Goal: Information Seeking & Learning: Learn about a topic

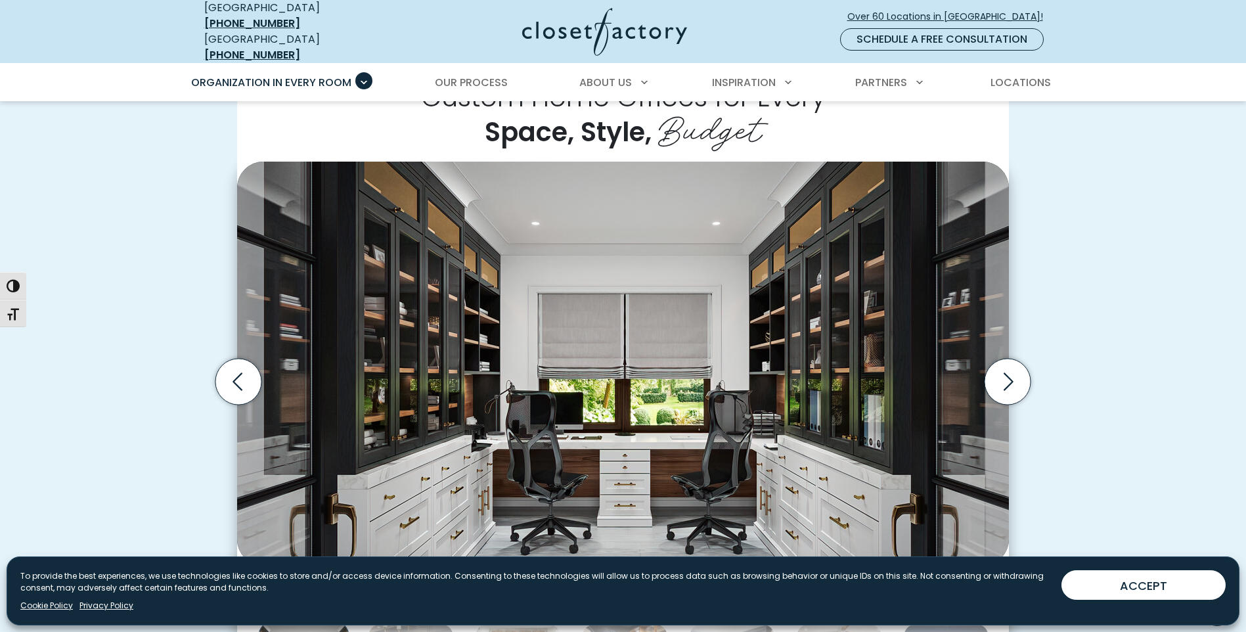
click at [1008, 375] on icon "Next slide" at bounding box center [1008, 382] width 46 height 46
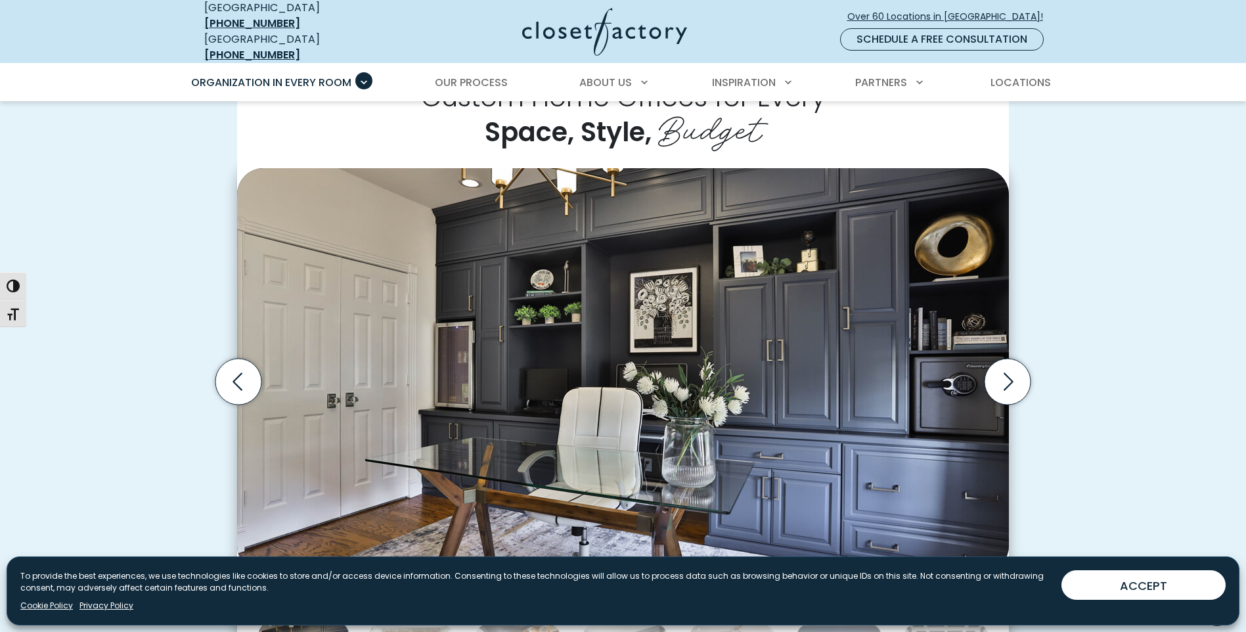
click at [1008, 375] on icon "Next slide" at bounding box center [1008, 382] width 46 height 46
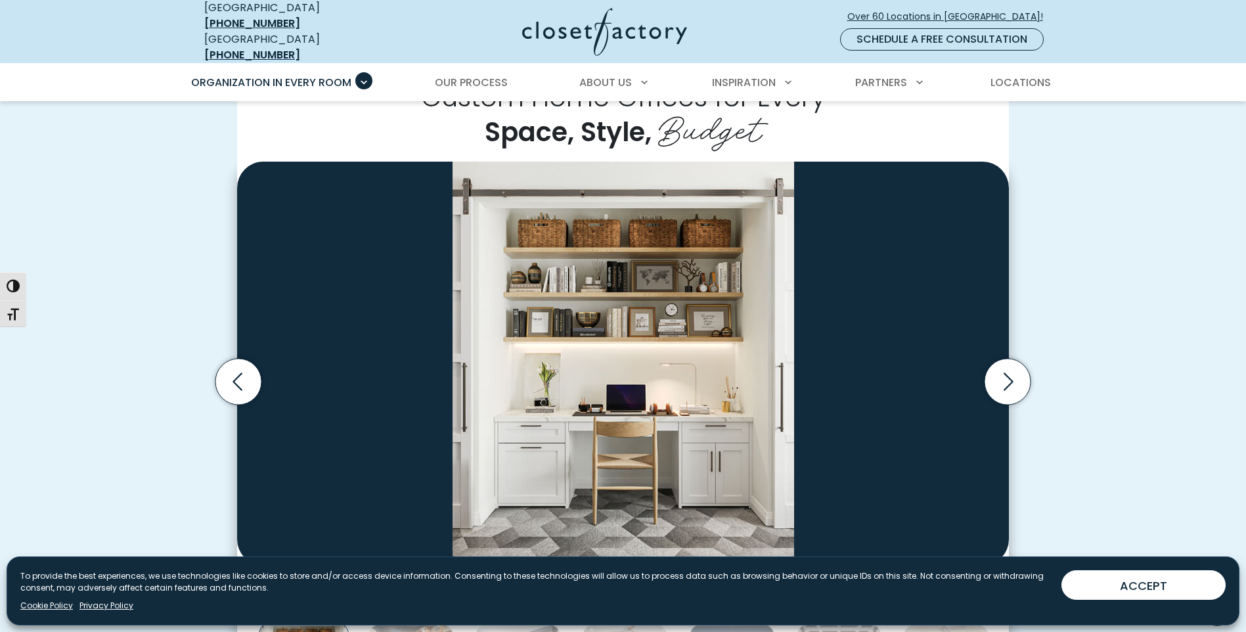
click at [1008, 375] on icon "Next slide" at bounding box center [1008, 382] width 46 height 46
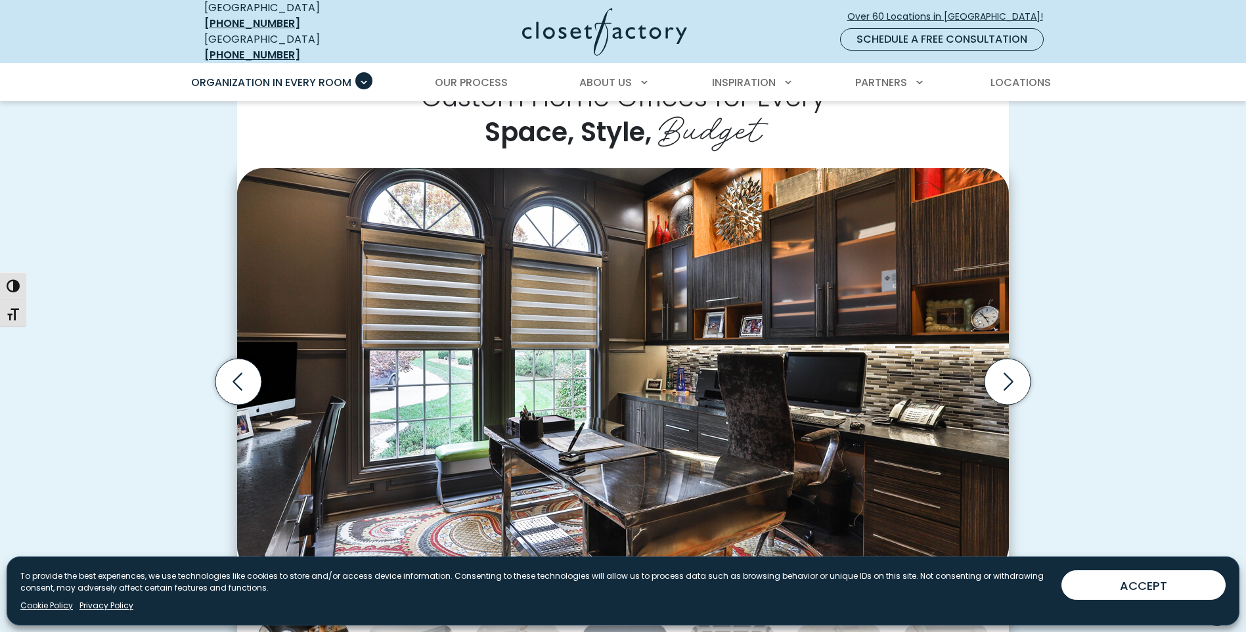
click at [1008, 375] on icon "Next slide" at bounding box center [1008, 382] width 46 height 46
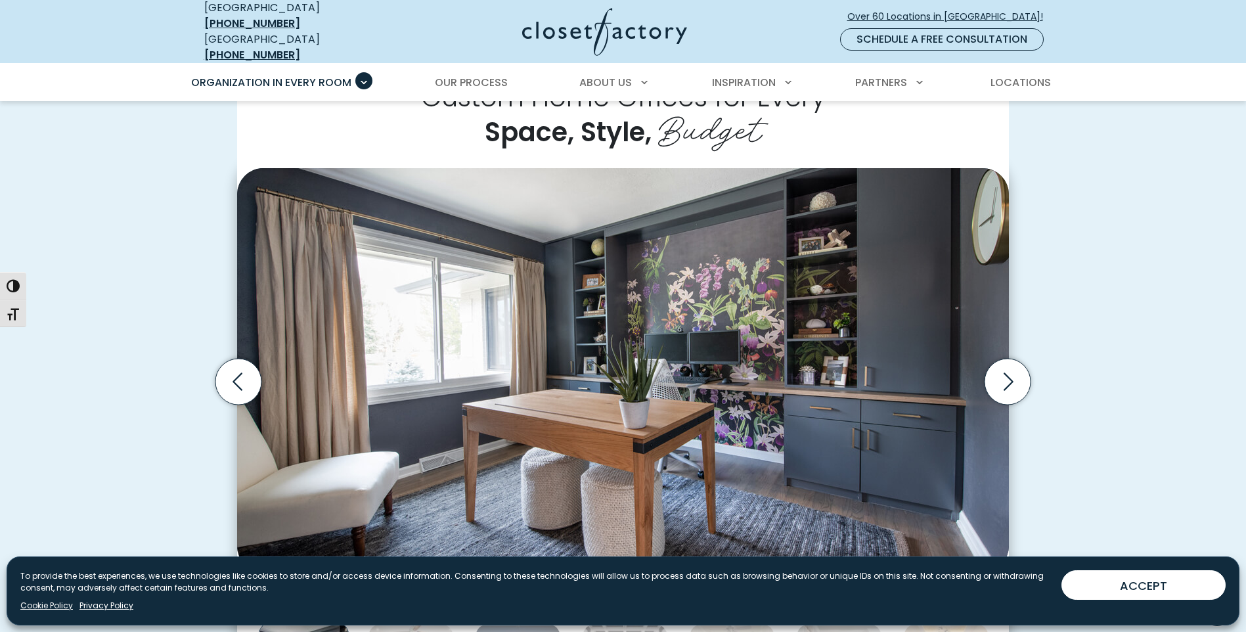
click at [1008, 375] on icon "Next slide" at bounding box center [1008, 382] width 46 height 46
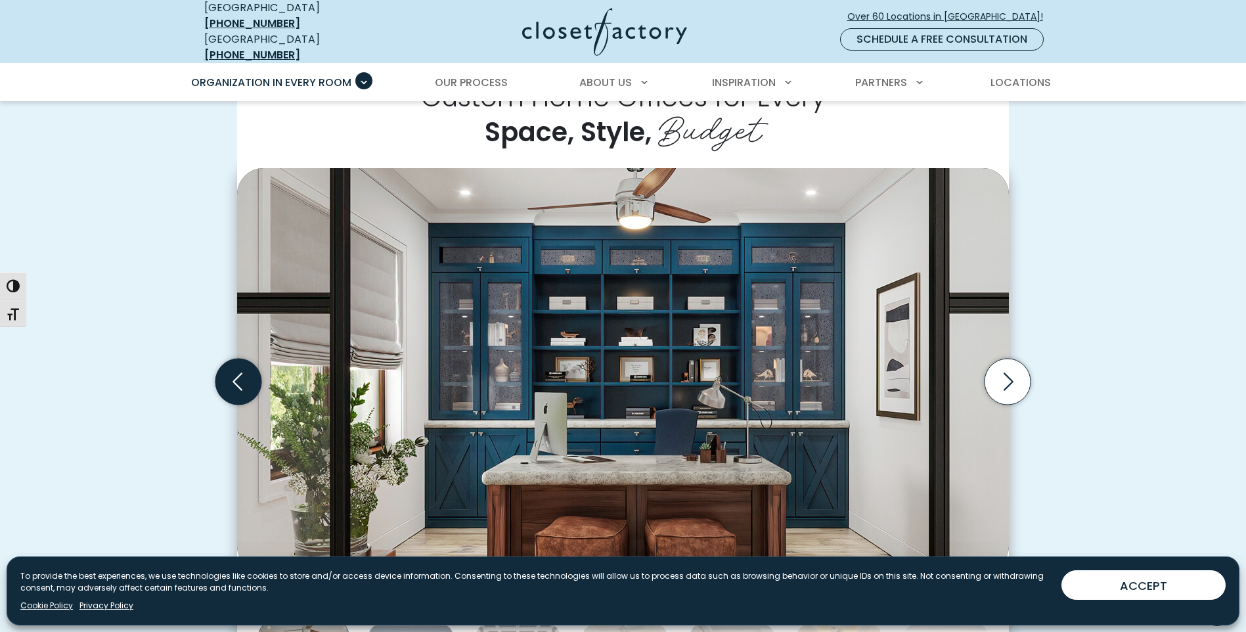
click at [232, 382] on icon "Previous slide" at bounding box center [238, 382] width 46 height 46
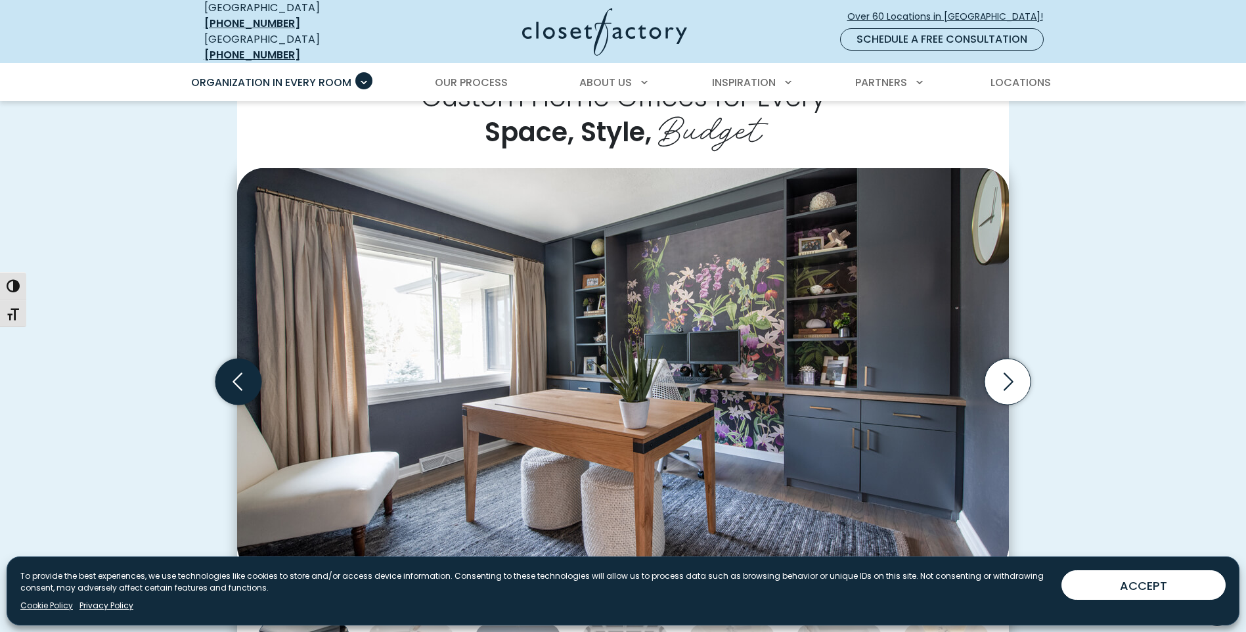
click at [233, 370] on icon "Previous slide" at bounding box center [238, 382] width 46 height 46
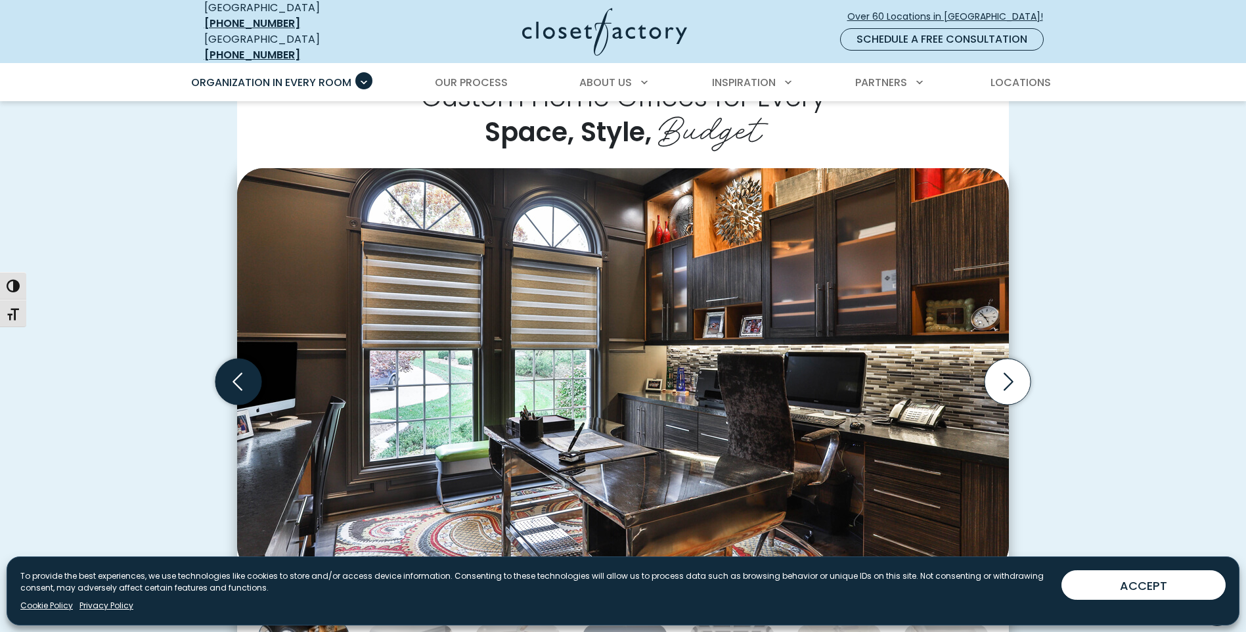
click at [233, 370] on icon "Previous slide" at bounding box center [238, 382] width 46 height 46
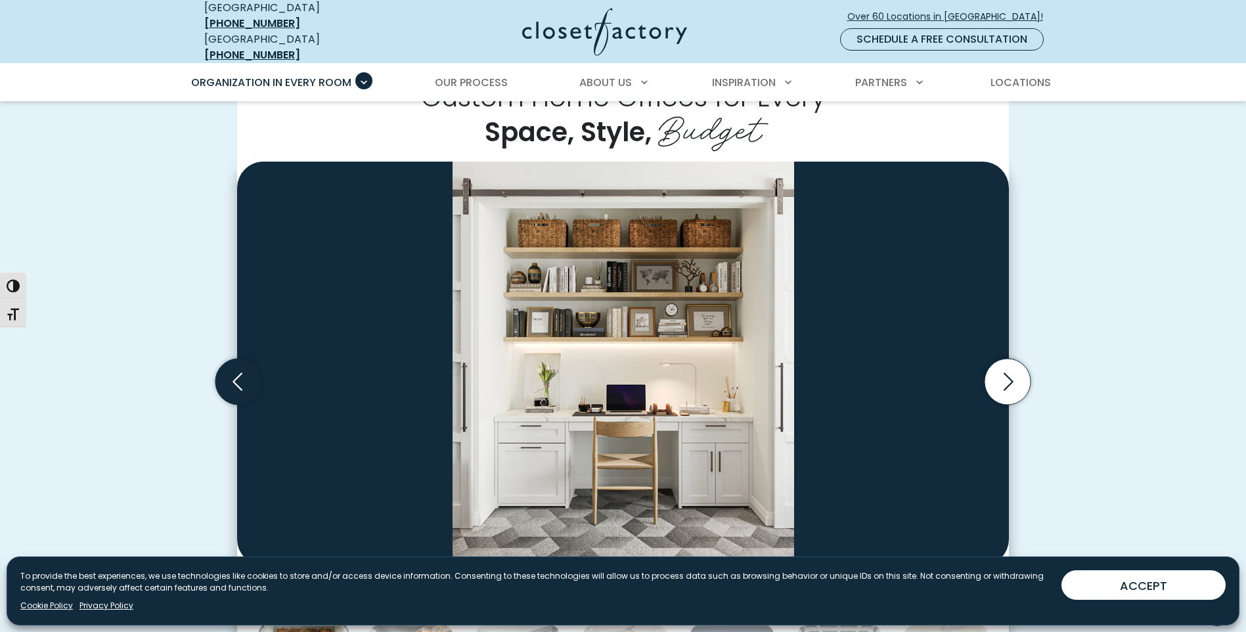
click at [233, 370] on icon "Previous slide" at bounding box center [238, 382] width 46 height 46
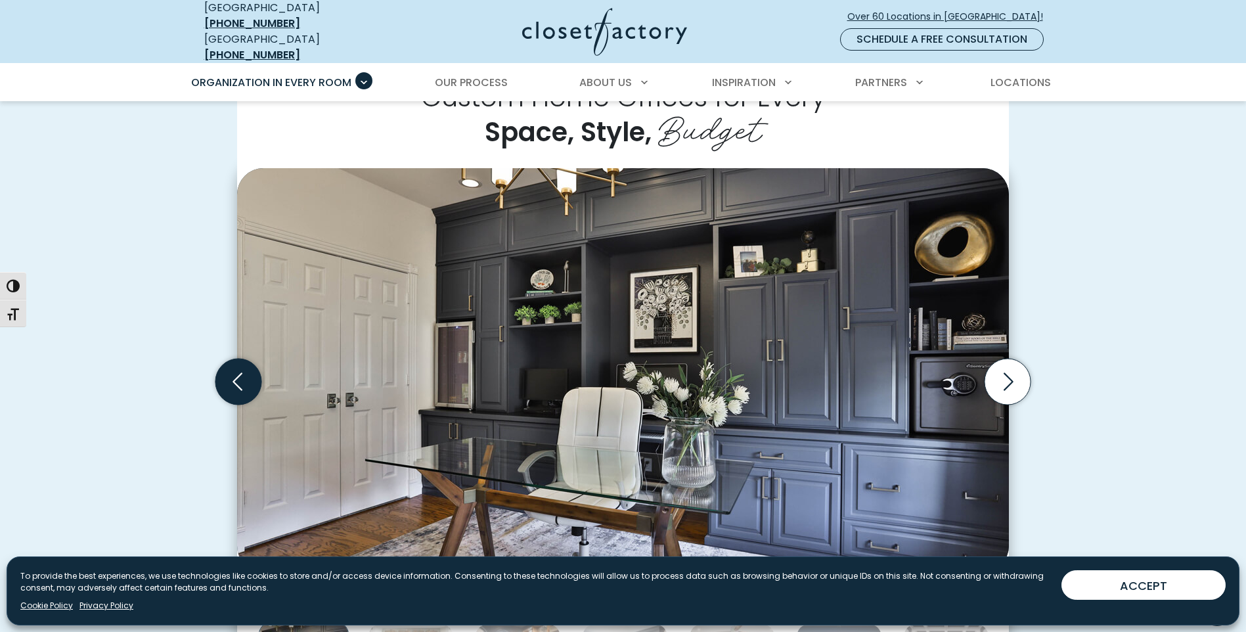
click at [233, 370] on icon "Previous slide" at bounding box center [238, 382] width 46 height 46
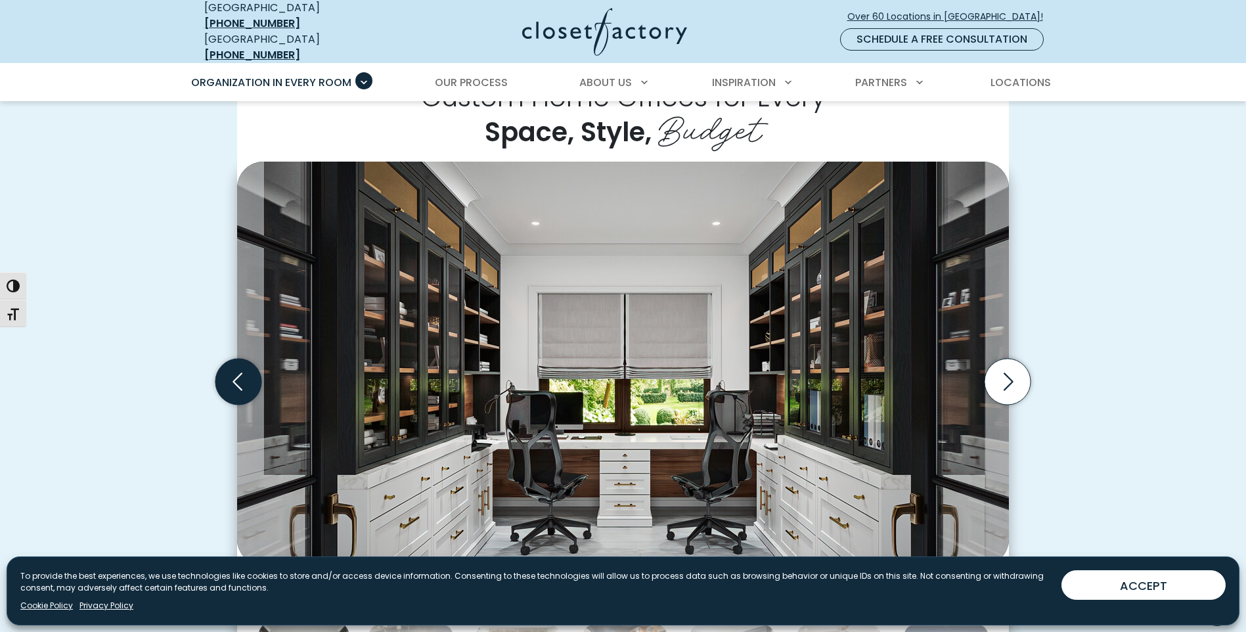
click at [233, 370] on icon "Previous slide" at bounding box center [238, 382] width 46 height 46
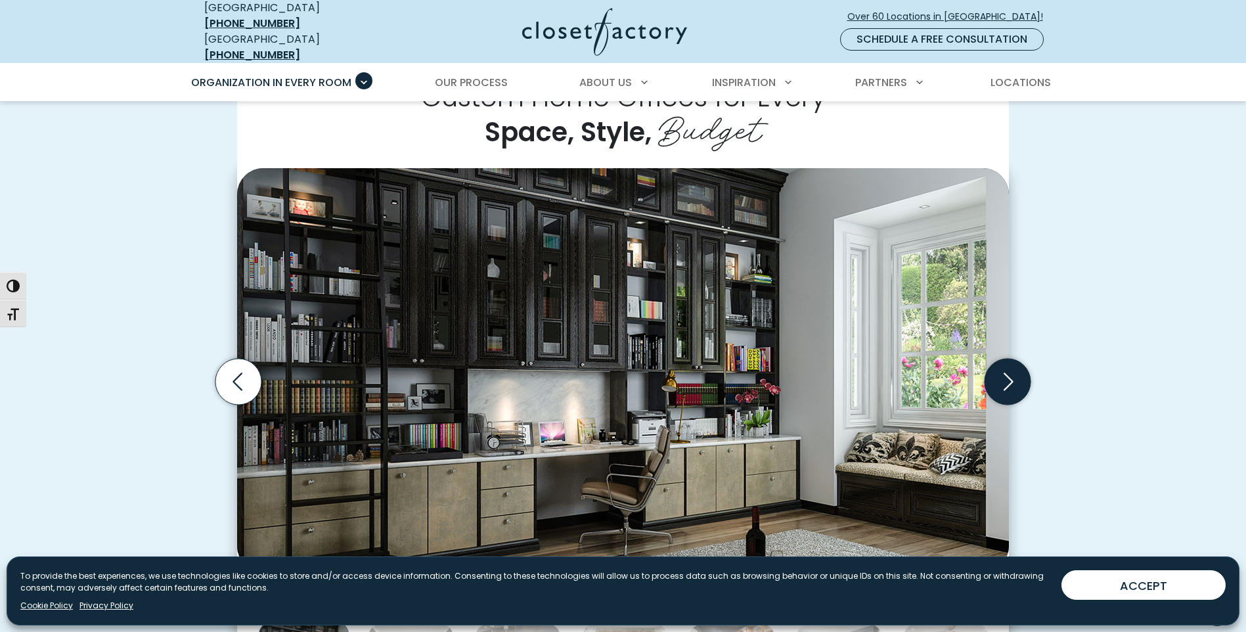
click at [1008, 371] on icon "Next slide" at bounding box center [1008, 382] width 46 height 46
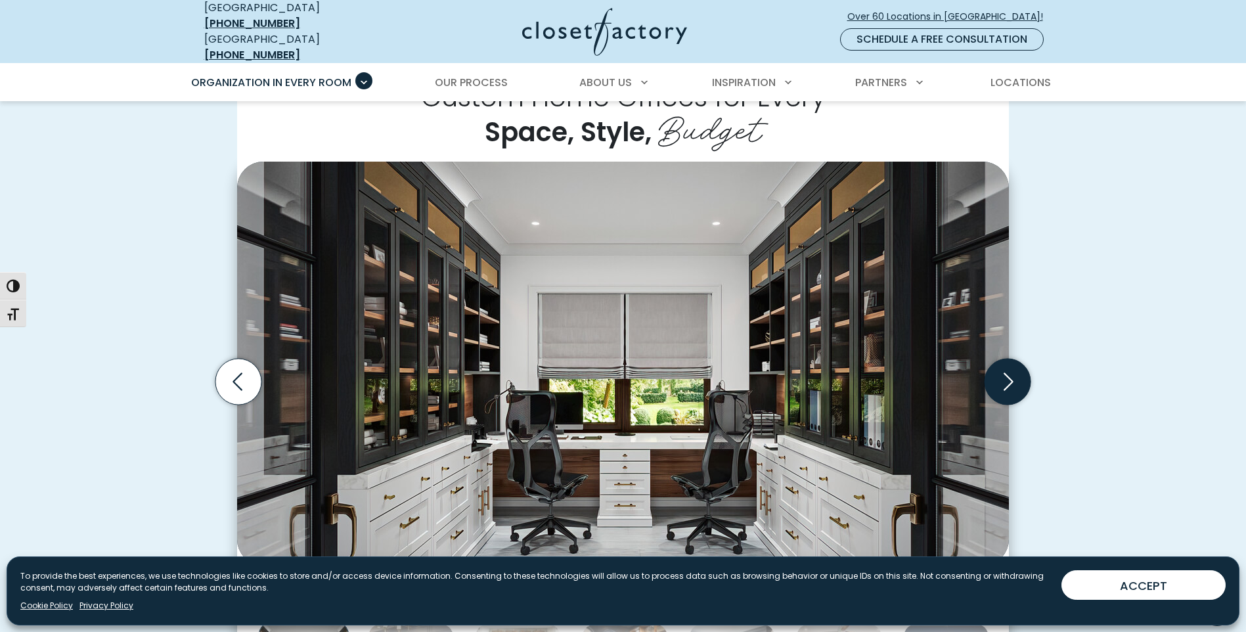
click at [1008, 371] on icon "Next slide" at bounding box center [1008, 382] width 46 height 46
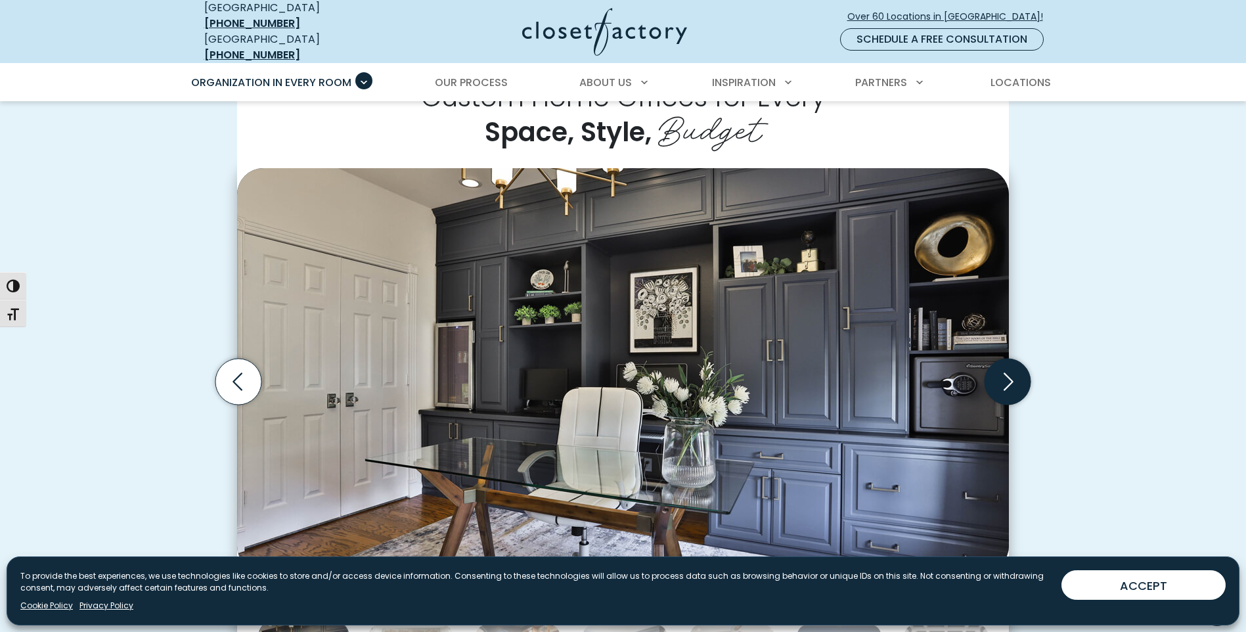
click at [1008, 371] on icon "Next slide" at bounding box center [1008, 382] width 46 height 46
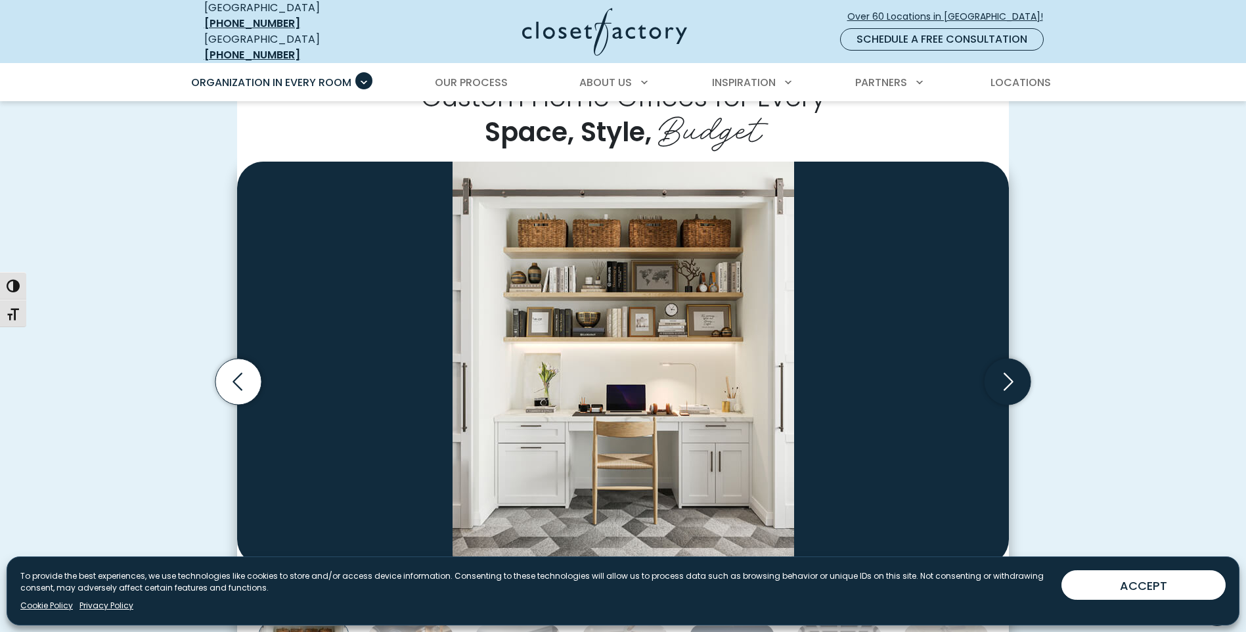
click at [1008, 371] on icon "Next slide" at bounding box center [1008, 382] width 46 height 46
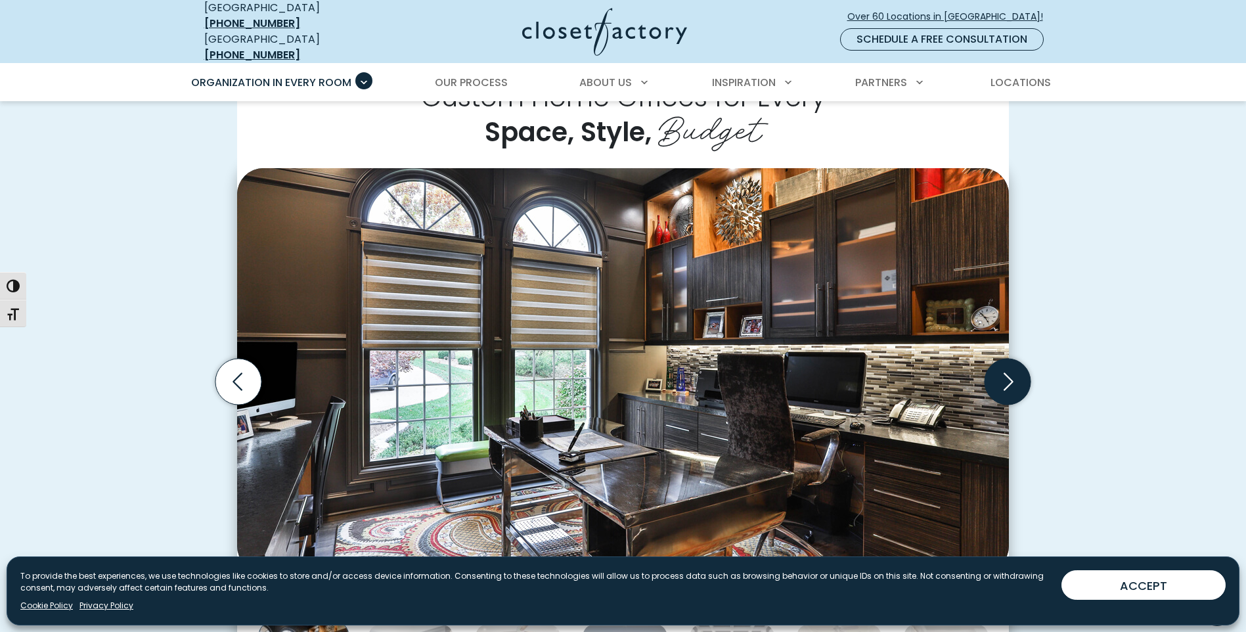
click at [1008, 371] on icon "Next slide" at bounding box center [1008, 382] width 46 height 46
